Goal: Transaction & Acquisition: Purchase product/service

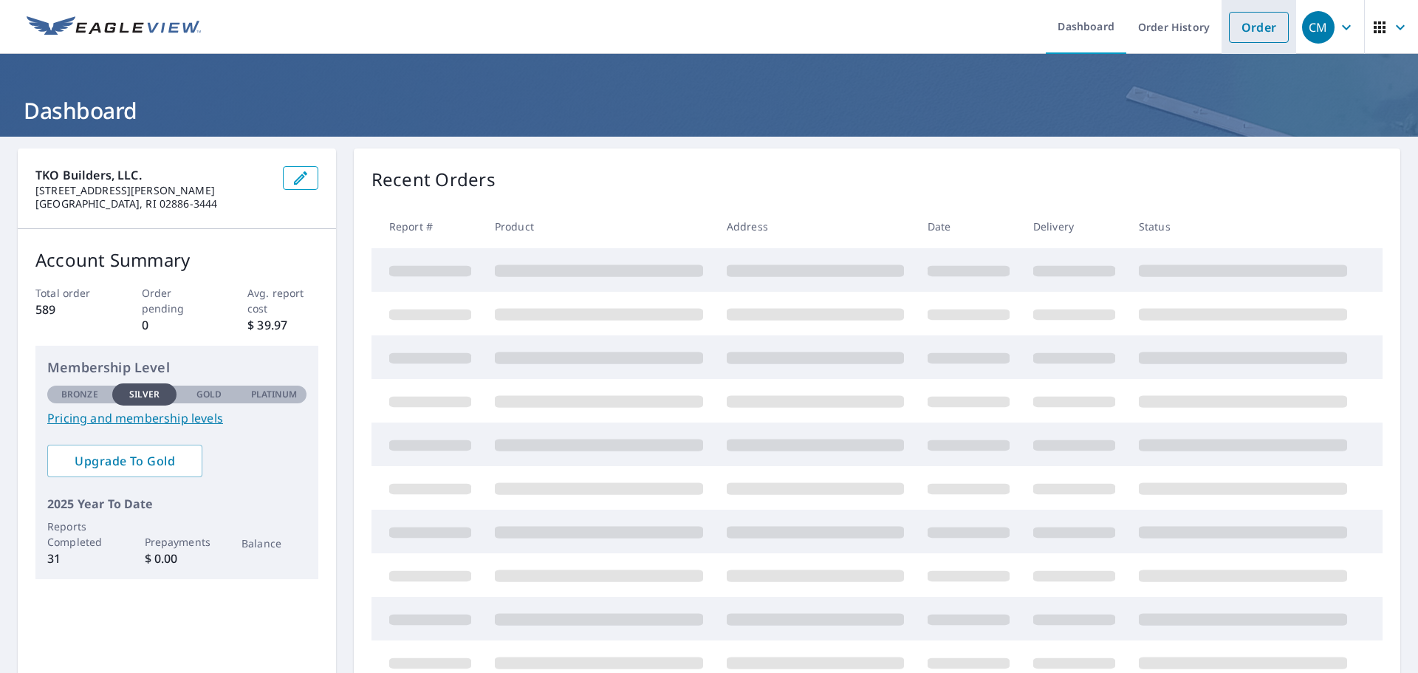
click at [1240, 34] on link "Order" at bounding box center [1259, 27] width 60 height 31
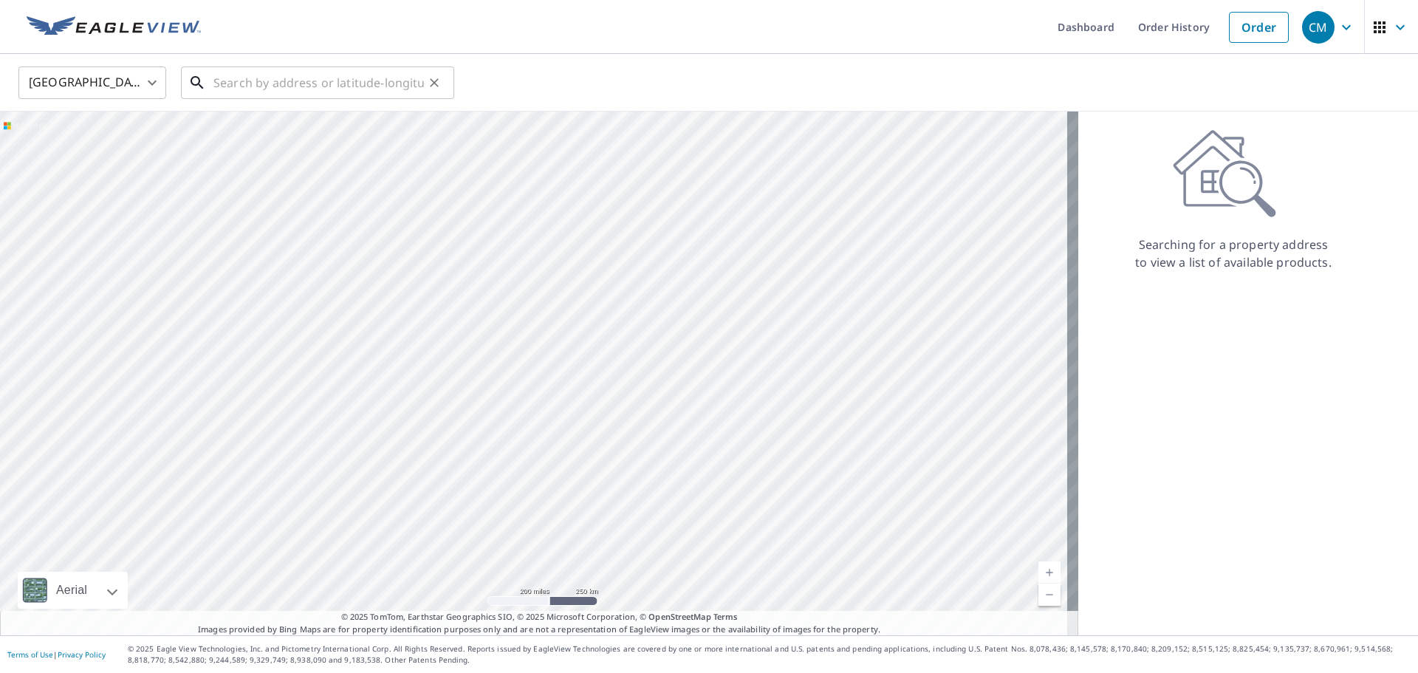
click at [222, 78] on input "text" at bounding box center [318, 82] width 211 height 41
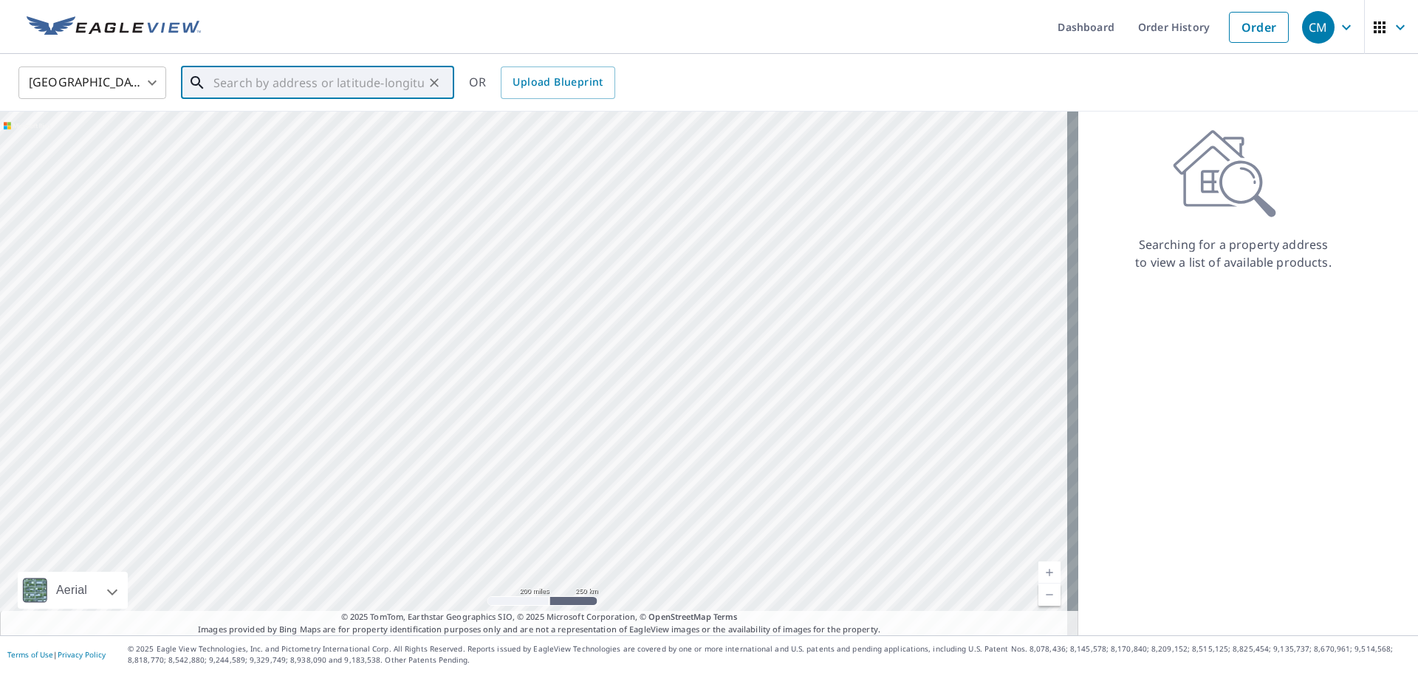
type input "1"
type input "237 tide water [PERSON_NAME]"
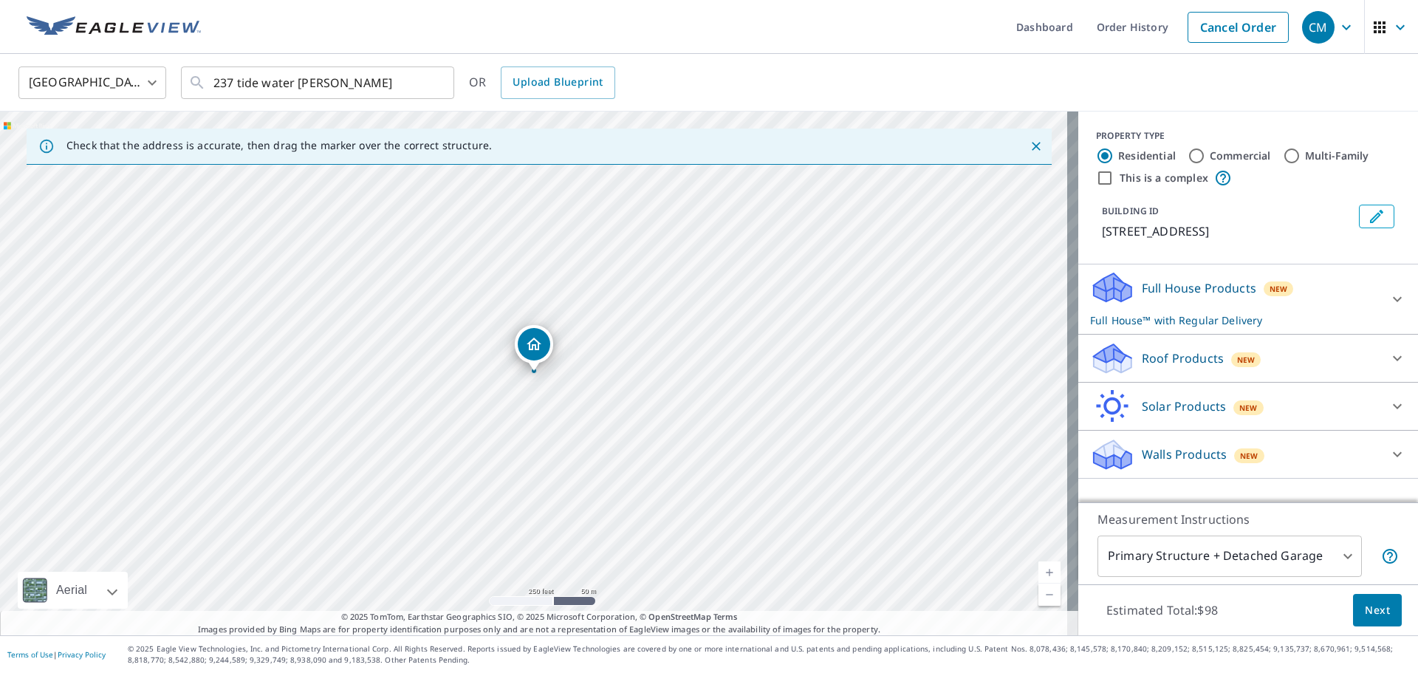
click at [1219, 296] on p "Full House Products" at bounding box center [1199, 288] width 115 height 18
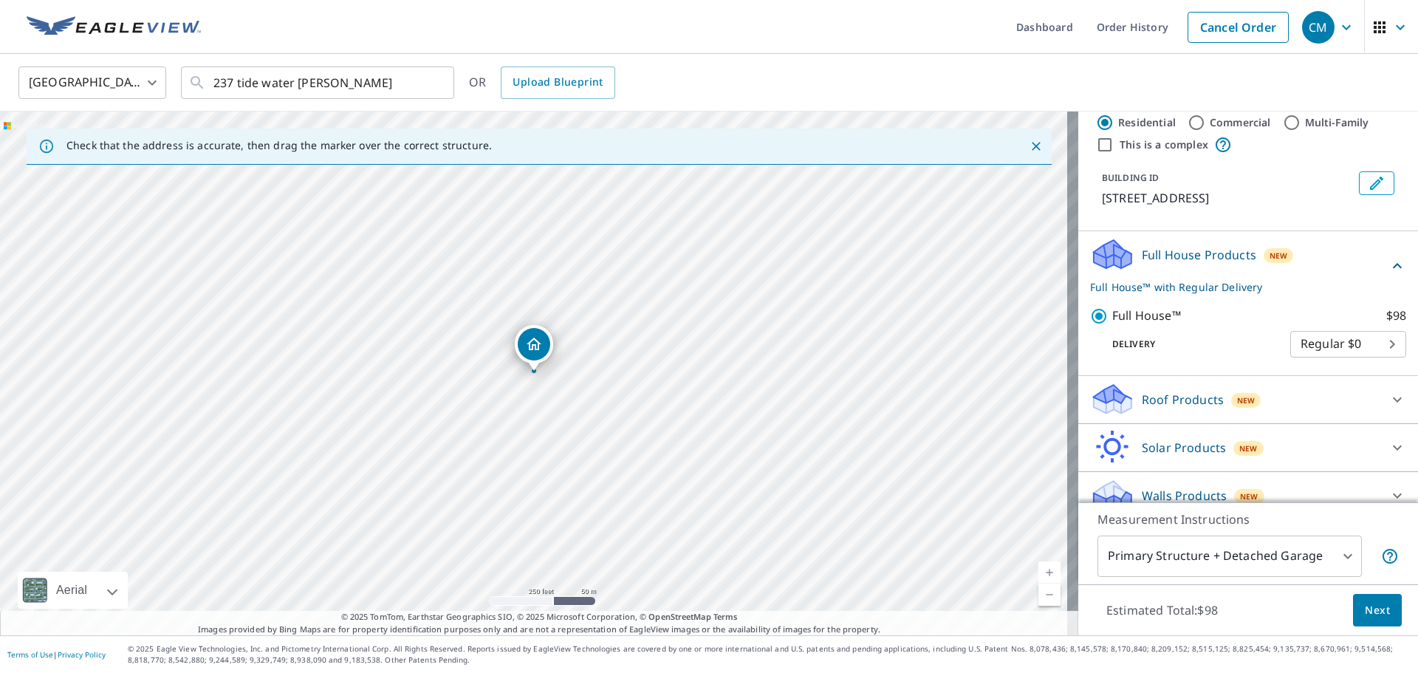
scroll to position [51, 0]
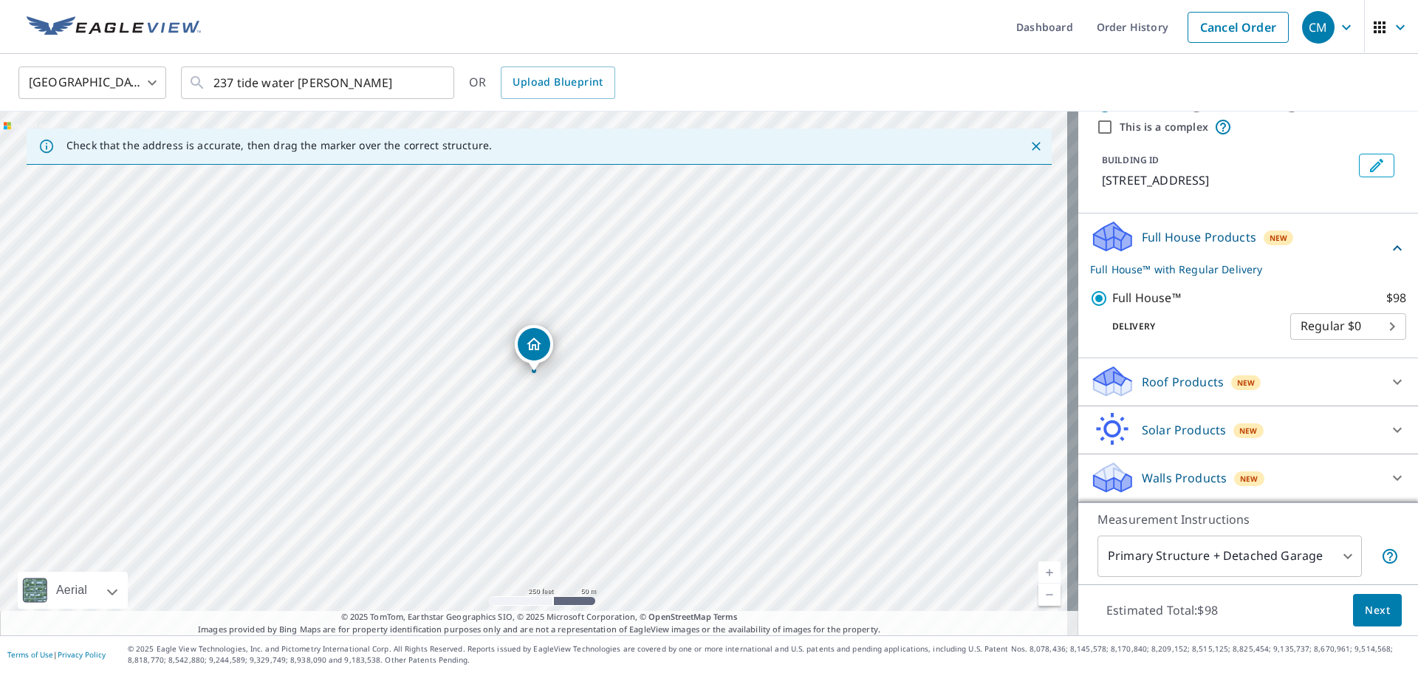
click at [1367, 603] on span "Next" at bounding box center [1377, 610] width 25 height 18
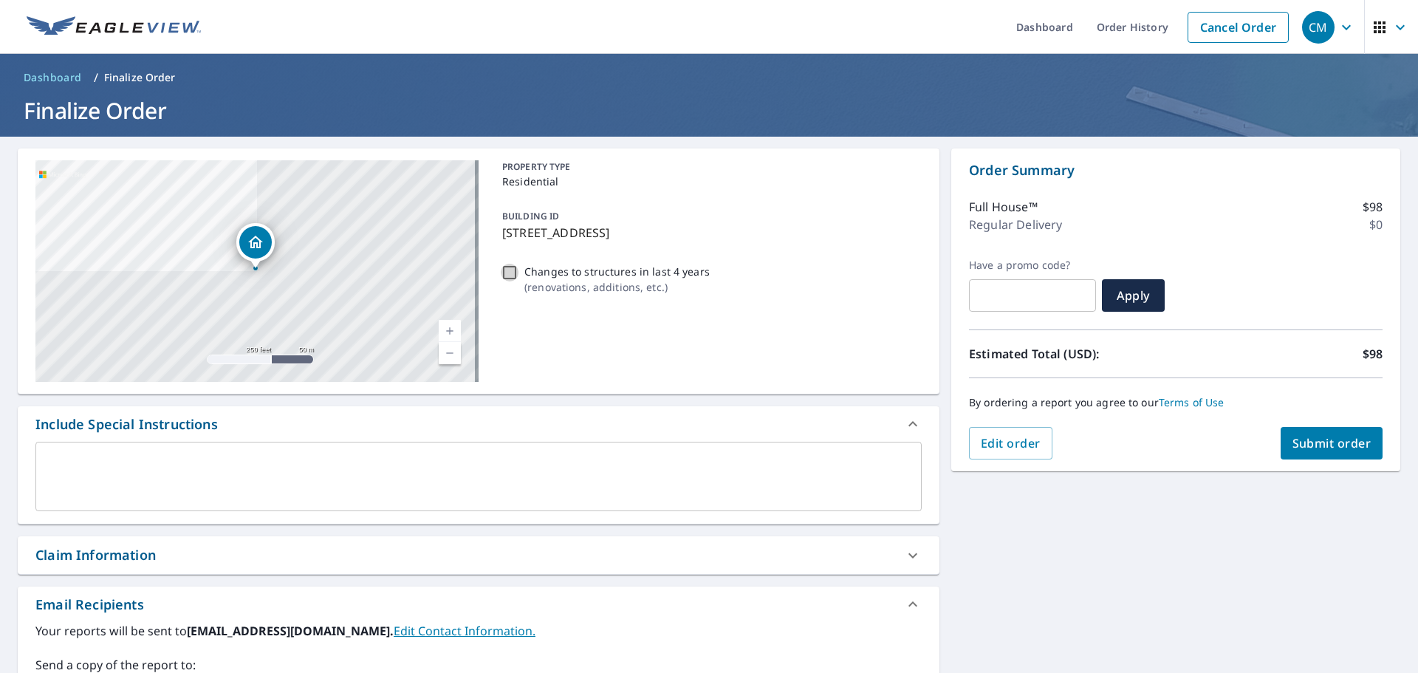
click at [510, 273] on input "Changes to structures in last 4 years ( renovations, additions, etc. )" at bounding box center [510, 273] width 18 height 18
checkbox input "true"
click at [1353, 454] on button "Submit order" at bounding box center [1332, 443] width 103 height 33
checkbox input "true"
